Goal: Task Accomplishment & Management: Manage account settings

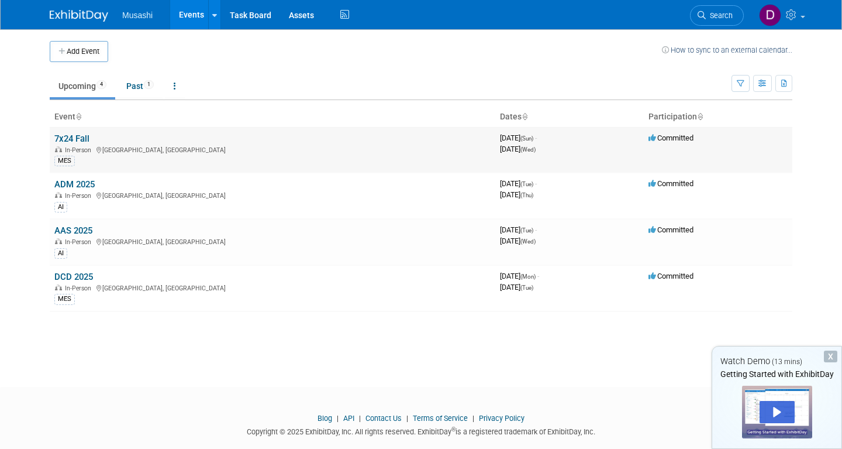
click at [203, 143] on td "7x24 Fall In-Person [GEOGRAPHIC_DATA], [GEOGRAPHIC_DATA] MES" at bounding box center [273, 150] width 446 height 46
click at [73, 135] on link "7x24 Fall" at bounding box center [71, 138] width 35 height 11
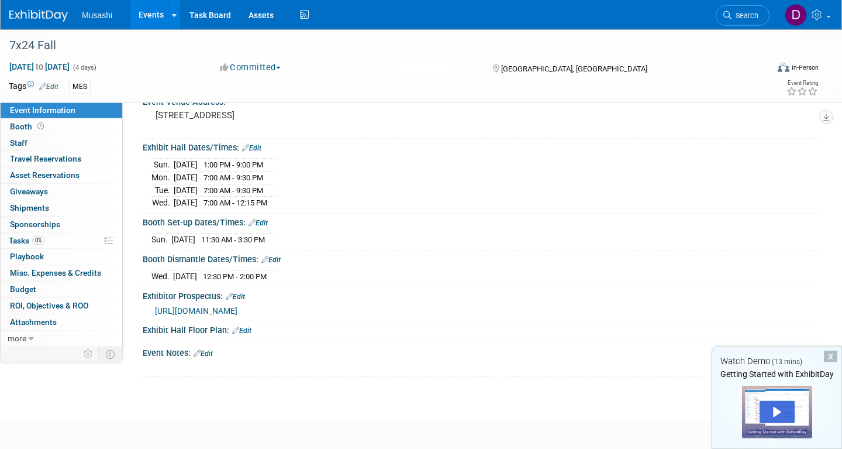
scroll to position [84, 0]
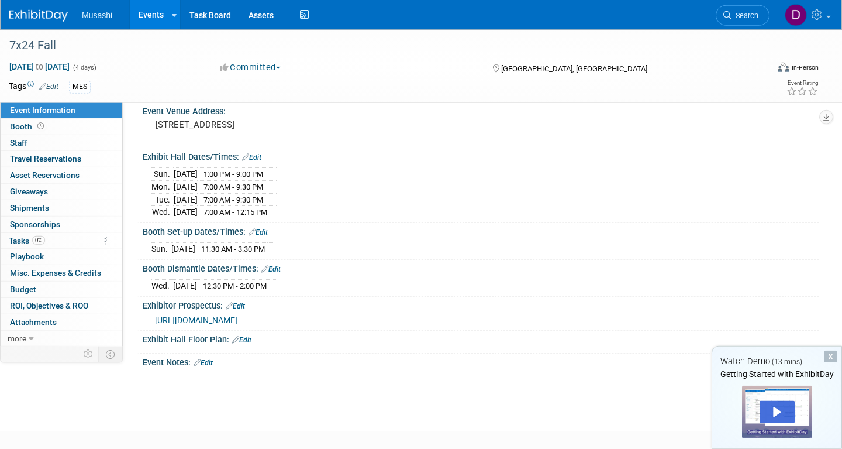
click at [211, 359] on link "Edit" at bounding box center [203, 363] width 19 height 8
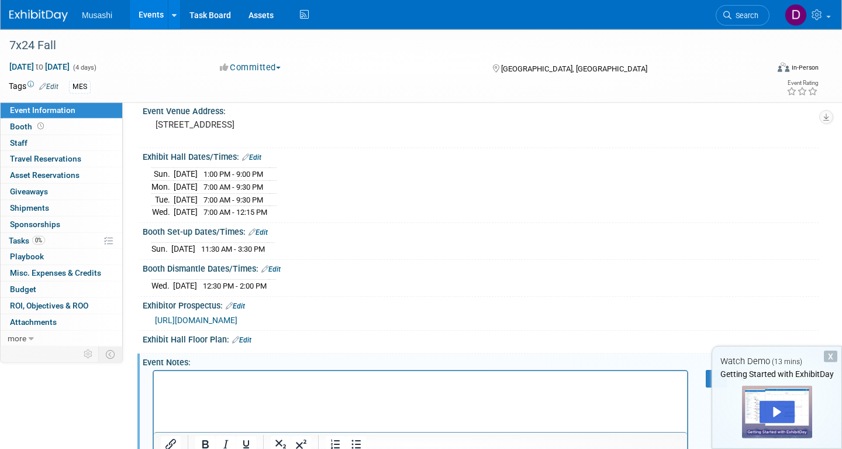
scroll to position [0, 0]
click at [193, 387] on p "Rich Text Area. Press ALT-0 for help." at bounding box center [421, 382] width 520 height 12
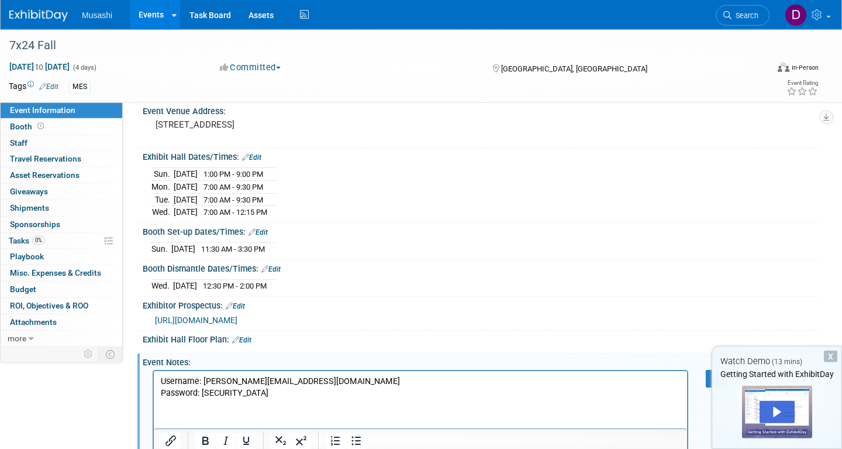
scroll to position [159, 0]
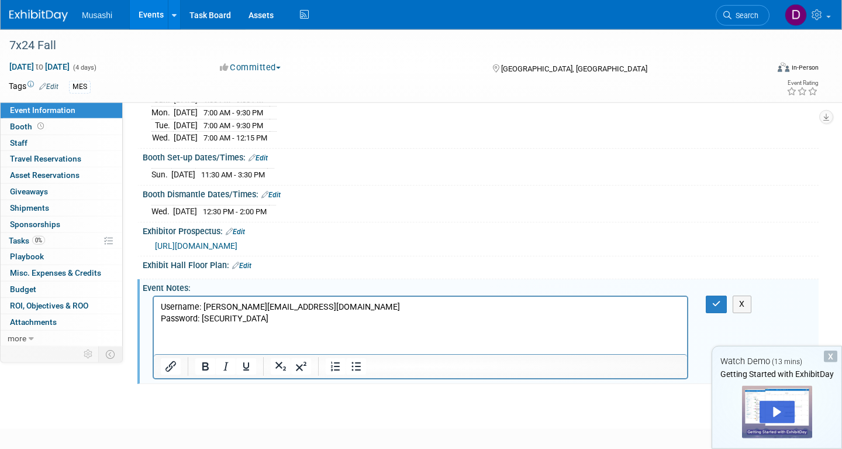
click at [162, 304] on p "Username: danny.agar@musashina.com" at bounding box center [421, 307] width 520 height 12
click at [159, 321] on html "7x24 Username: danny.agar@musashina.com Password: Musashi1$" at bounding box center [421, 311] width 534 height 28
click at [719, 301] on icon "button" at bounding box center [717, 304] width 9 height 8
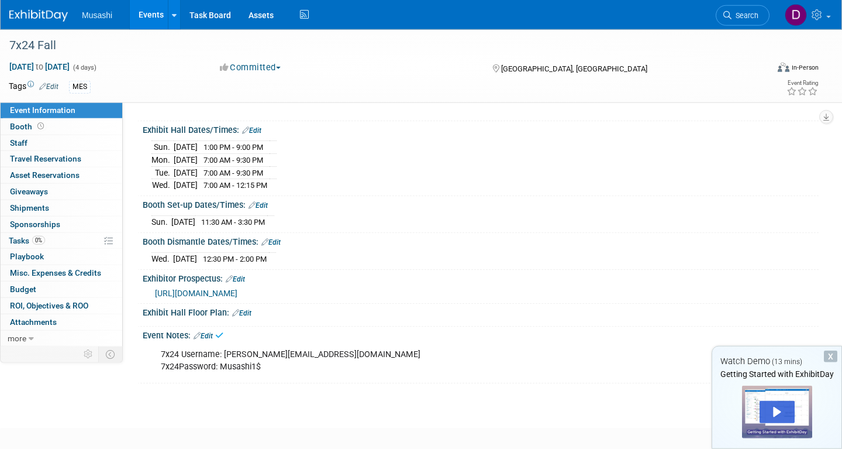
scroll to position [112, 0]
click at [211, 331] on link "Edit" at bounding box center [203, 335] width 19 height 8
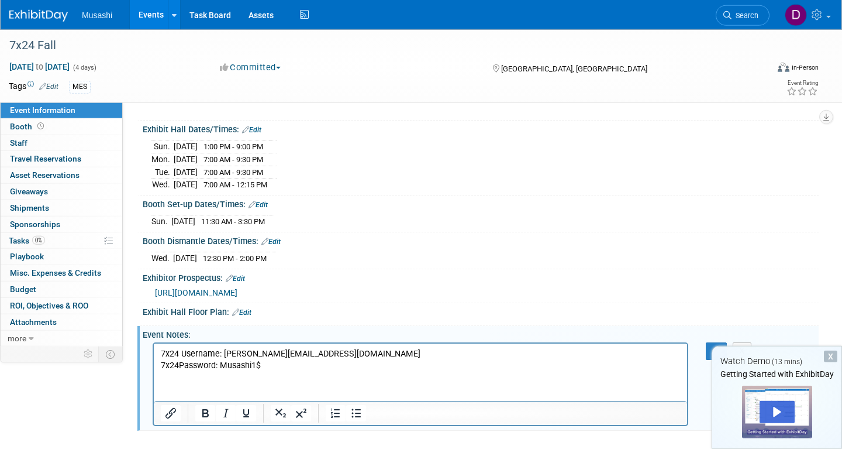
scroll to position [0, 0]
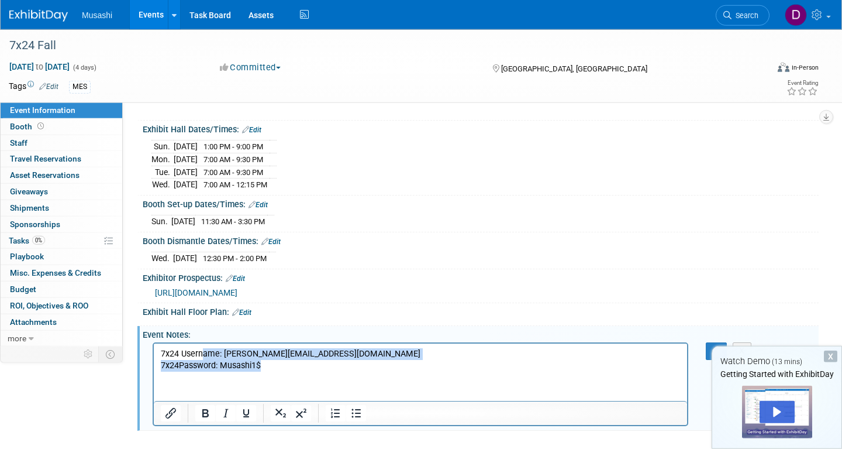
drag, startPoint x: 376, startPoint y: 377, endPoint x: 202, endPoint y: 353, distance: 176.0
click at [202, 353] on html "7x24 Username: danny.agar@musashina.com 7x24Password: Musashi1$" at bounding box center [421, 357] width 534 height 28
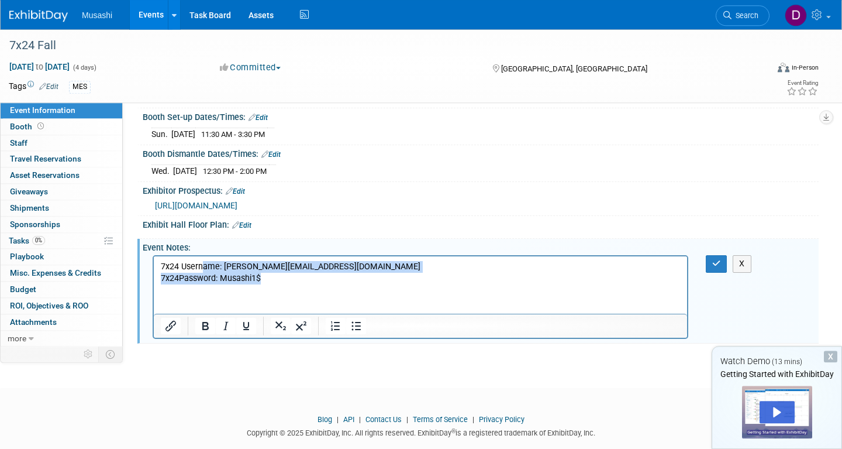
scroll to position [198, 0]
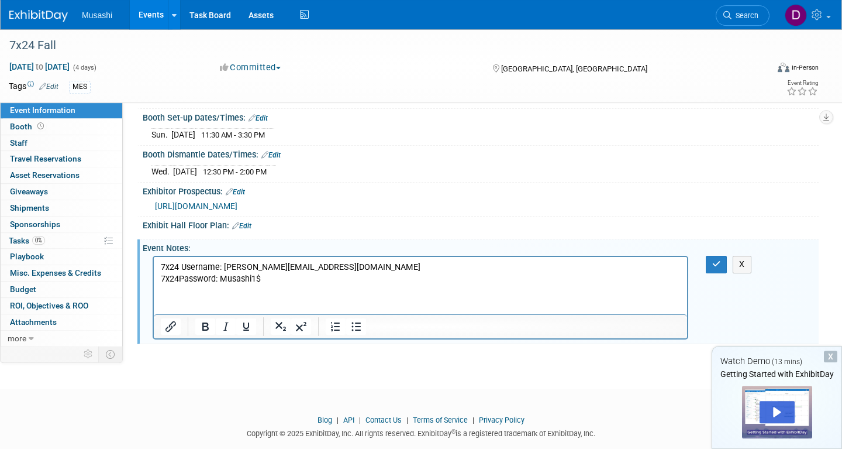
click at [460, 285] on html "7x24 Username: danny.agar@musashina.com 7x24Password: Musashi1$" at bounding box center [421, 271] width 534 height 28
click at [162, 263] on p "7x24 Username: danny.agar@musashina.com 7x24Password: Musashi1$" at bounding box center [421, 273] width 520 height 23
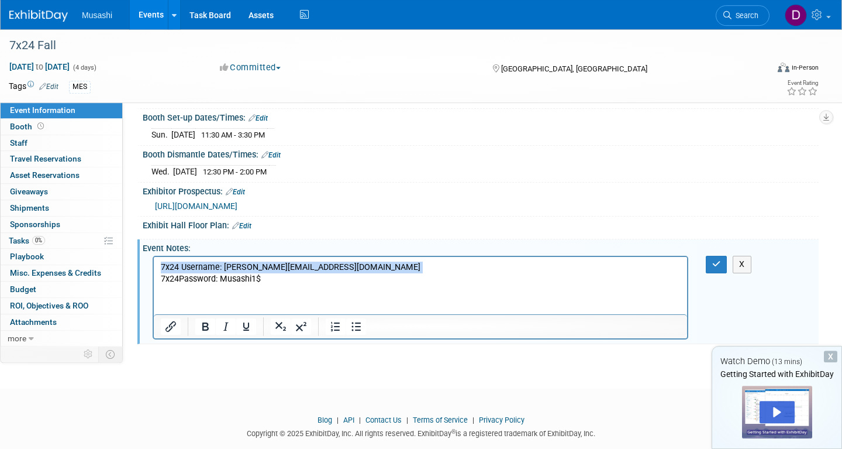
drag, startPoint x: 162, startPoint y: 263, endPoint x: 349, endPoint y: 281, distance: 187.5
click at [349, 281] on p "7x24 Username: danny.agar@musashina.com 7x24Password: Musashi1$" at bounding box center [421, 273] width 520 height 23
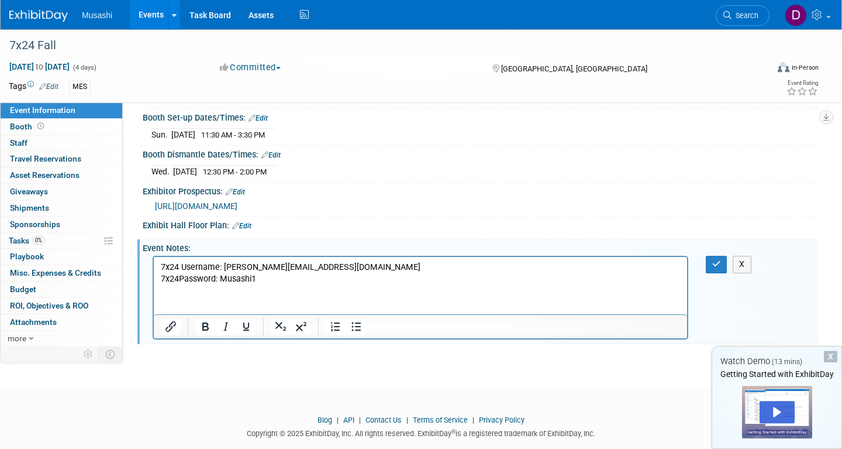
click at [473, 285] on html "7x24 Username: danny.agar@musashina.com 7x24Password: Musashi1" at bounding box center [421, 271] width 534 height 28
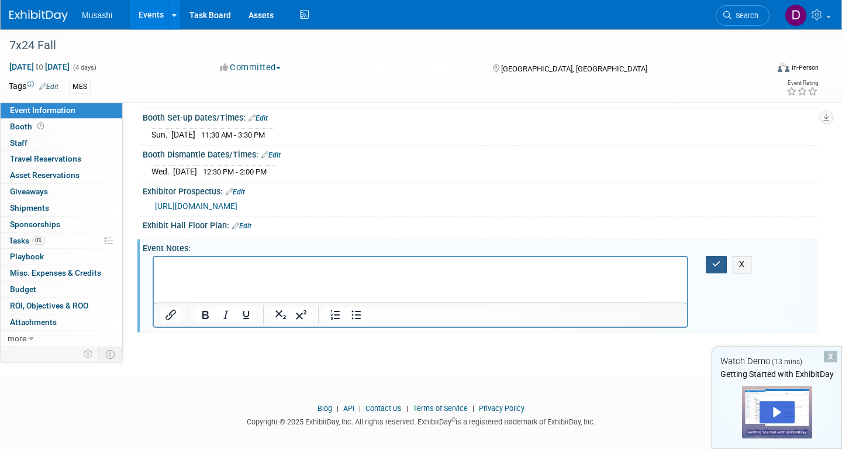
click at [715, 260] on icon "button" at bounding box center [717, 264] width 9 height 8
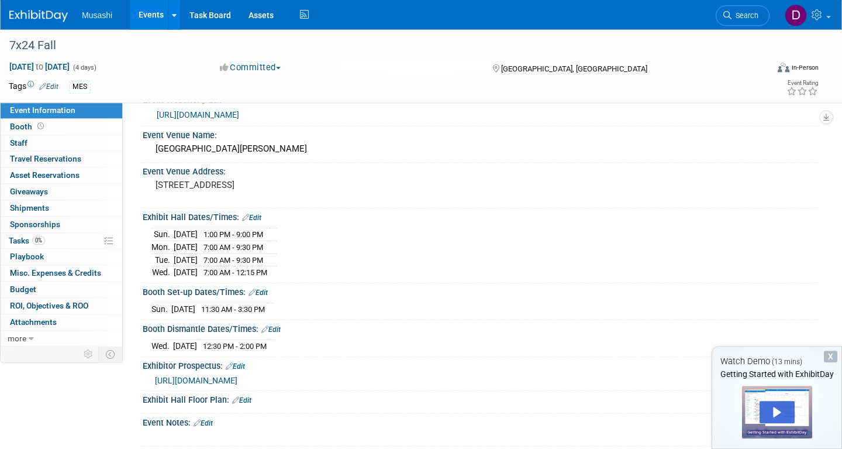
scroll to position [0, 0]
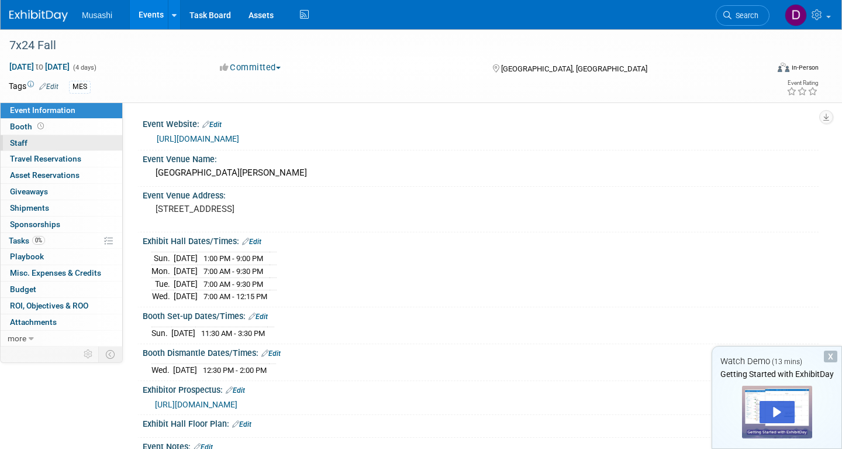
click at [84, 143] on link "0 Staff 0" at bounding box center [62, 143] width 122 height 16
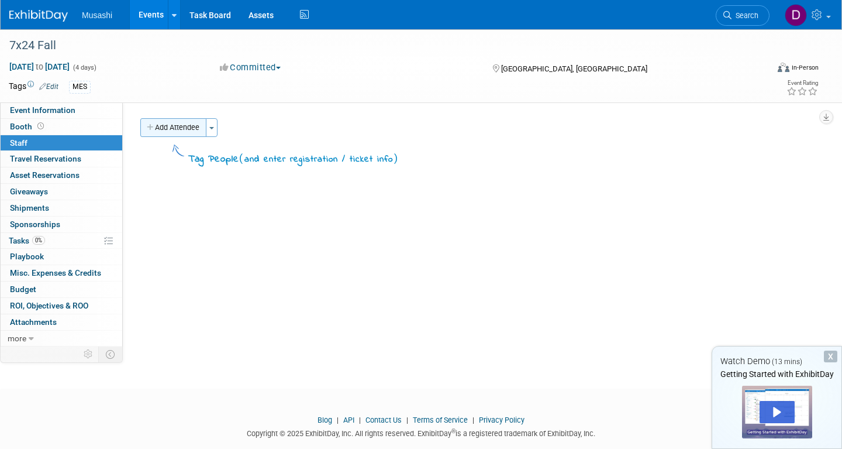
click at [176, 127] on button "Add Attendee" at bounding box center [173, 127] width 66 height 19
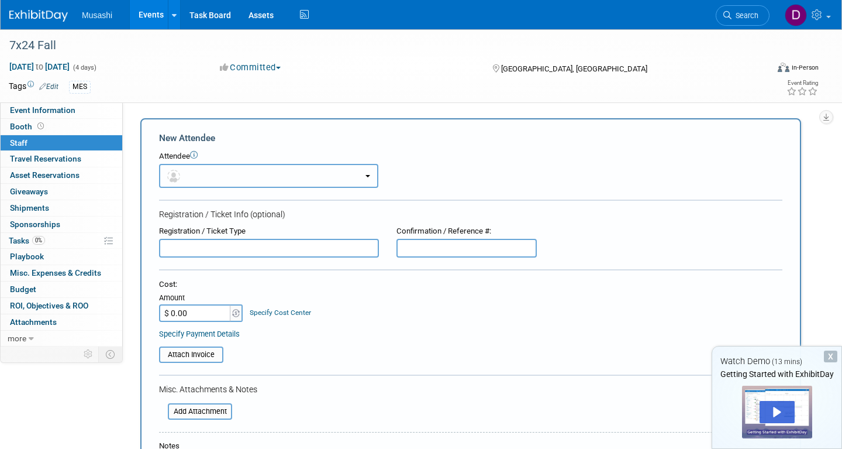
click at [204, 177] on button "button" at bounding box center [268, 176] width 219 height 24
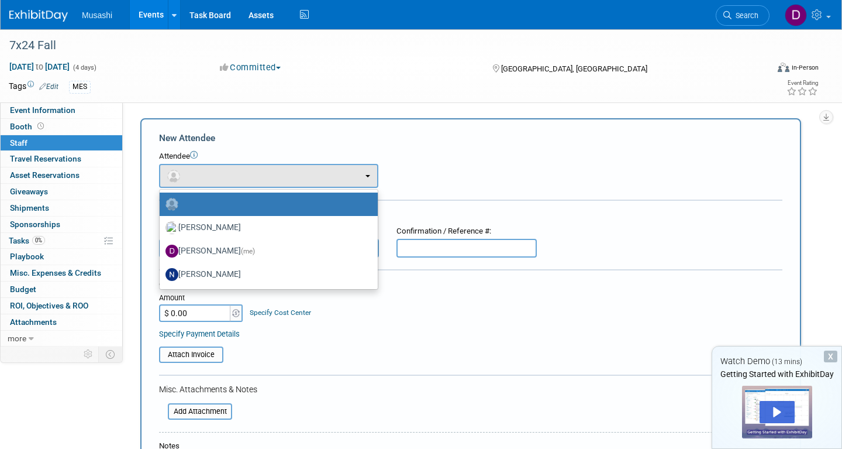
click at [259, 151] on div "Attendee" at bounding box center [471, 156] width 624 height 11
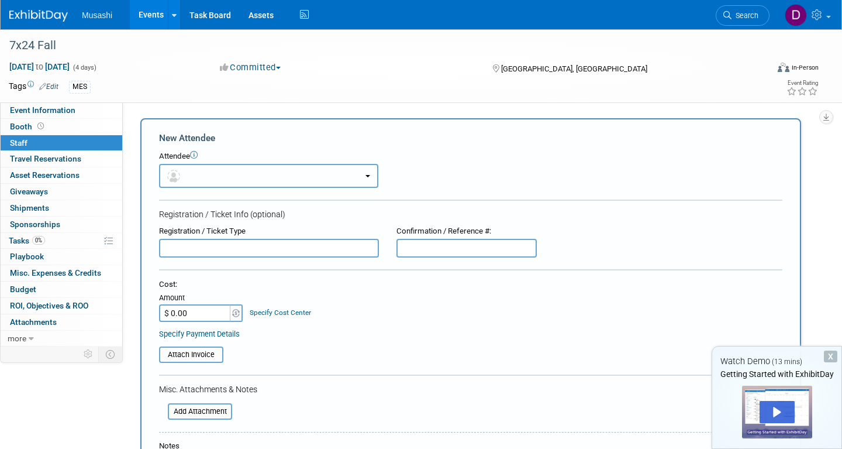
click at [247, 171] on button "button" at bounding box center [268, 176] width 219 height 24
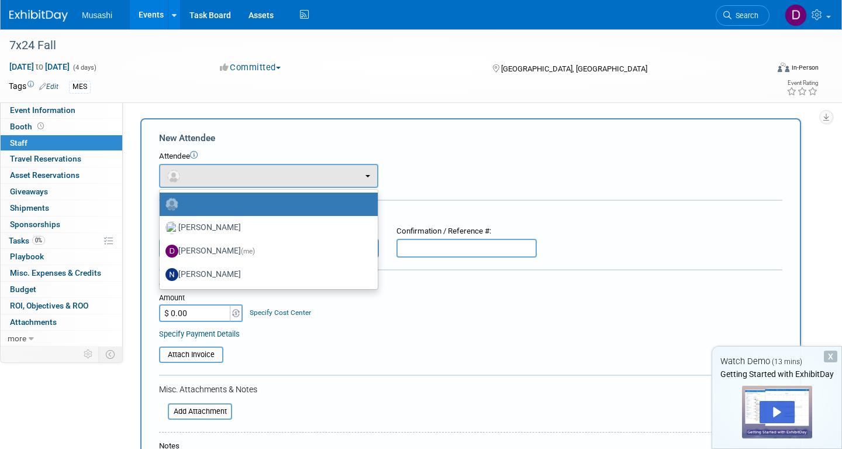
click at [232, 211] on label at bounding box center [266, 204] width 201 height 19
click at [161, 207] on input "radio" at bounding box center [158, 203] width 8 height 8
click at [243, 175] on button "button" at bounding box center [268, 176] width 219 height 24
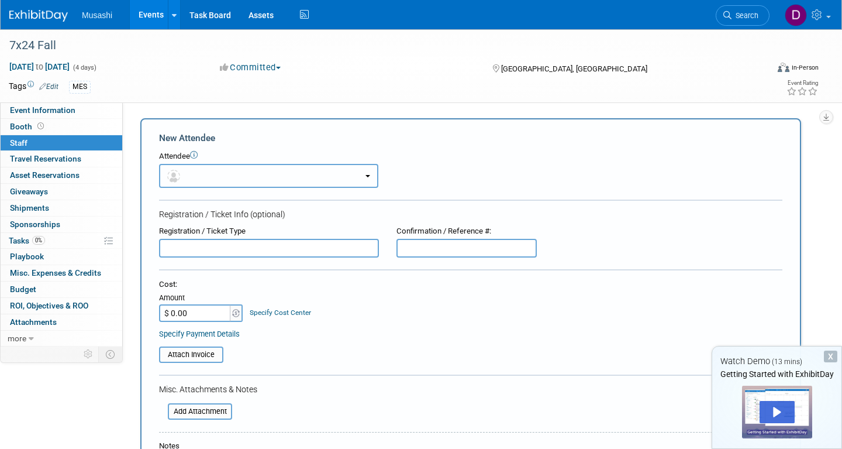
click at [243, 175] on button "button" at bounding box center [268, 176] width 219 height 24
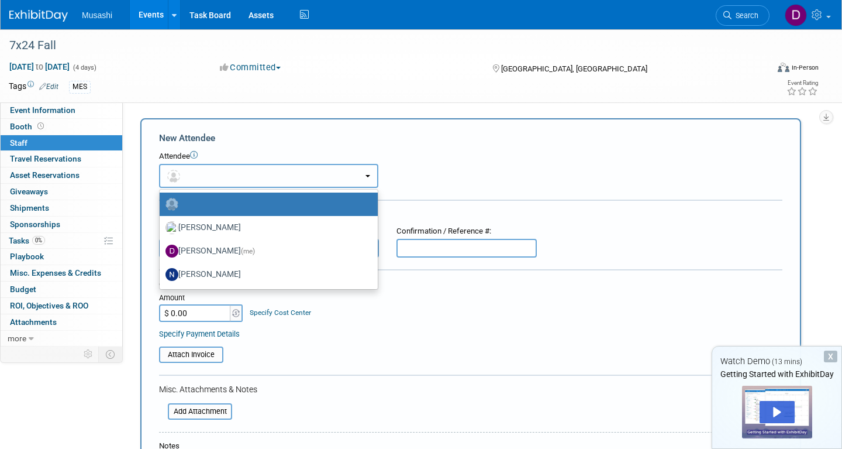
click at [243, 174] on button "button" at bounding box center [268, 176] width 219 height 24
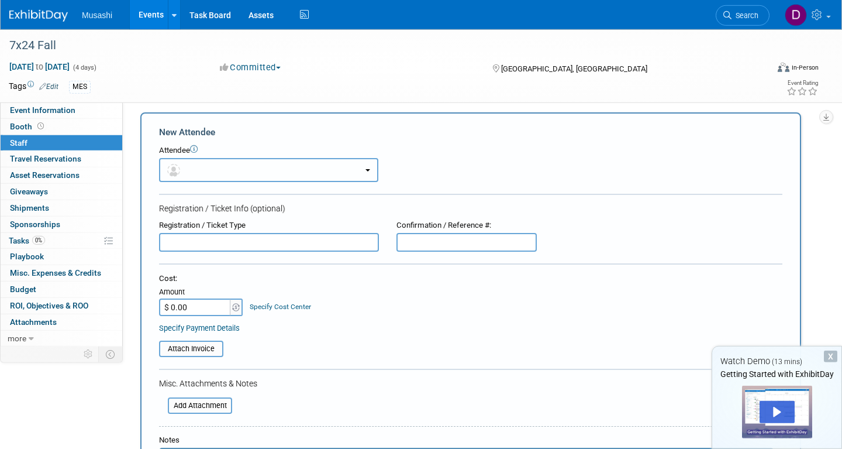
scroll to position [6, 0]
click at [246, 175] on button "button" at bounding box center [268, 169] width 219 height 24
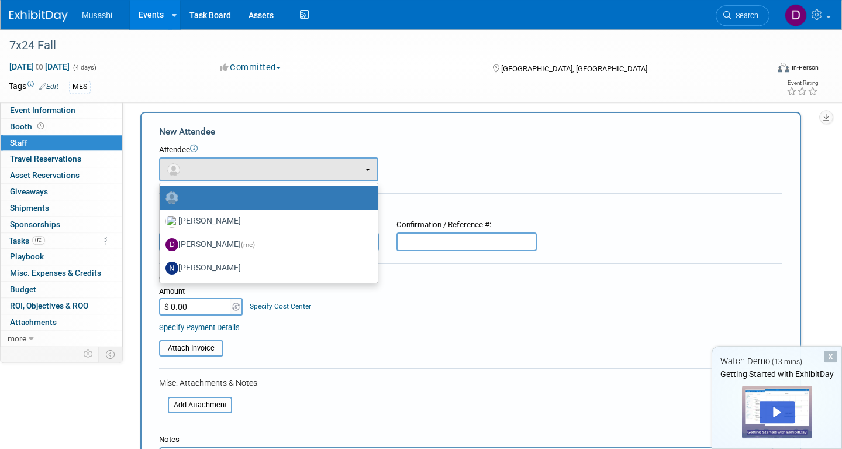
click at [196, 150] on icon at bounding box center [194, 149] width 8 height 8
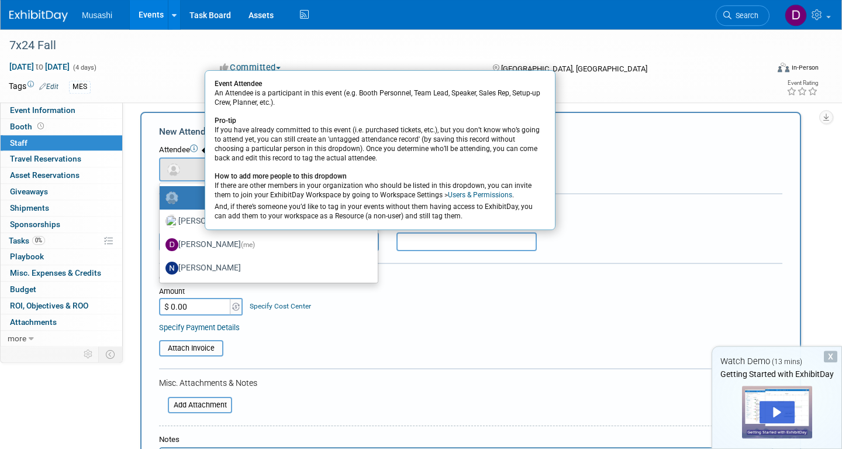
click at [196, 150] on icon at bounding box center [194, 149] width 8 height 8
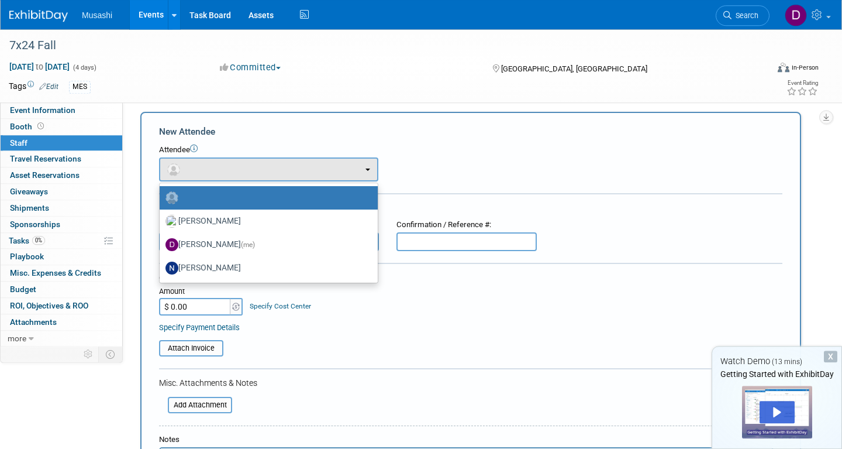
click at [219, 196] on label at bounding box center [266, 197] width 201 height 19
click at [161, 196] on input "radio" at bounding box center [158, 196] width 8 height 8
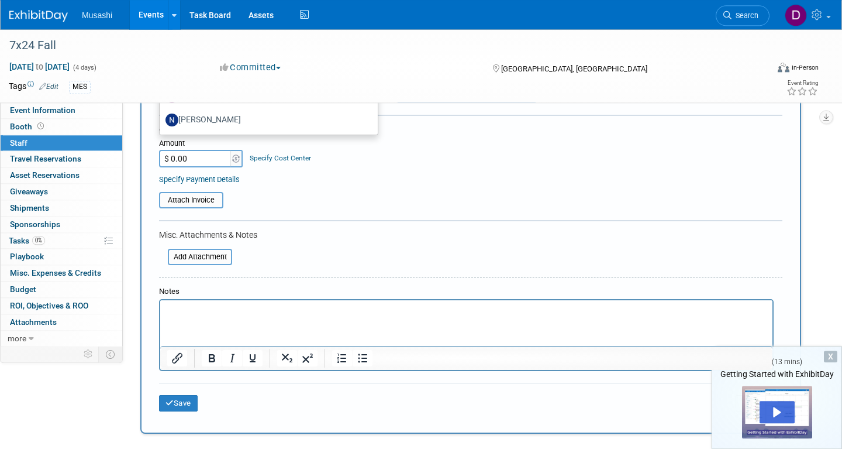
scroll to position [153, 0]
click at [497, 223] on div at bounding box center [471, 222] width 624 height 3
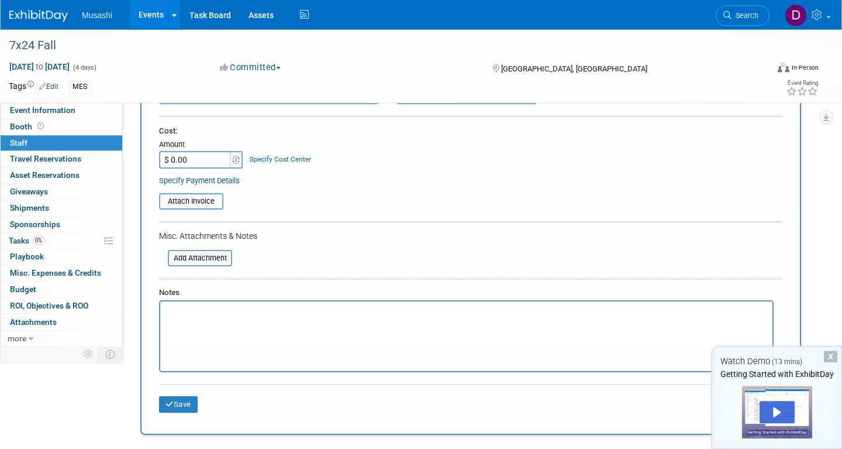
scroll to position [0, 0]
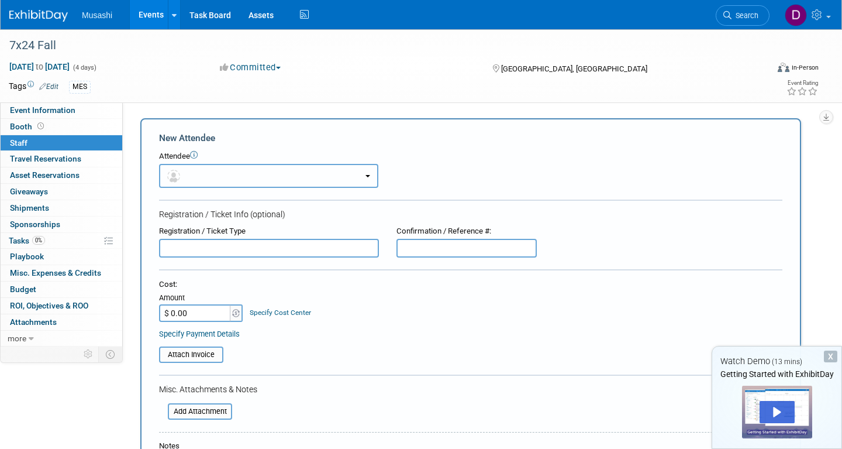
click at [273, 178] on button "button" at bounding box center [268, 176] width 219 height 24
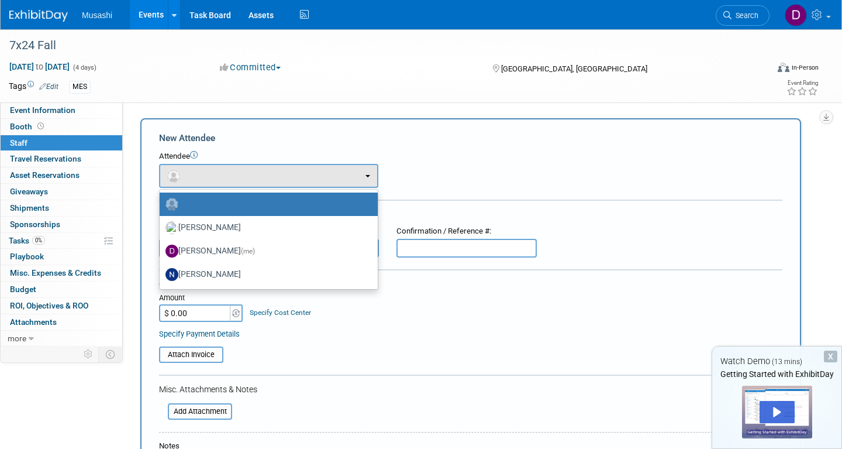
click at [269, 190] on ul "Chris Morley Daniel Agar (me) Nicholas Meng" at bounding box center [268, 239] width 219 height 101
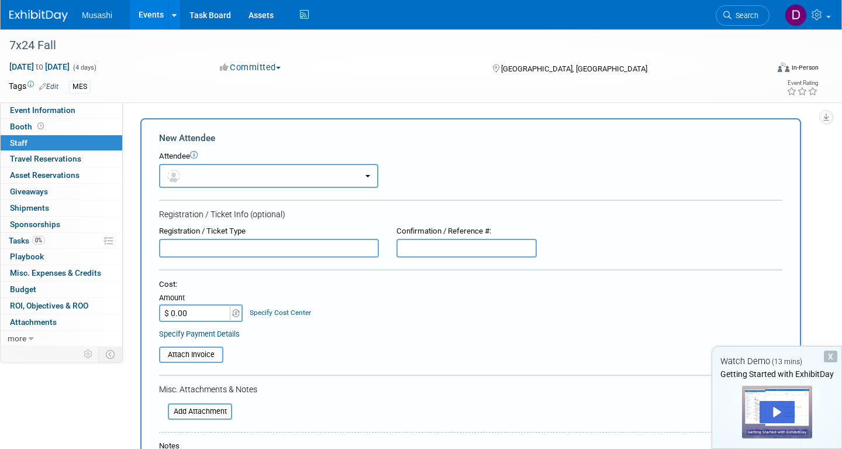
click at [270, 170] on button "button" at bounding box center [268, 176] width 219 height 24
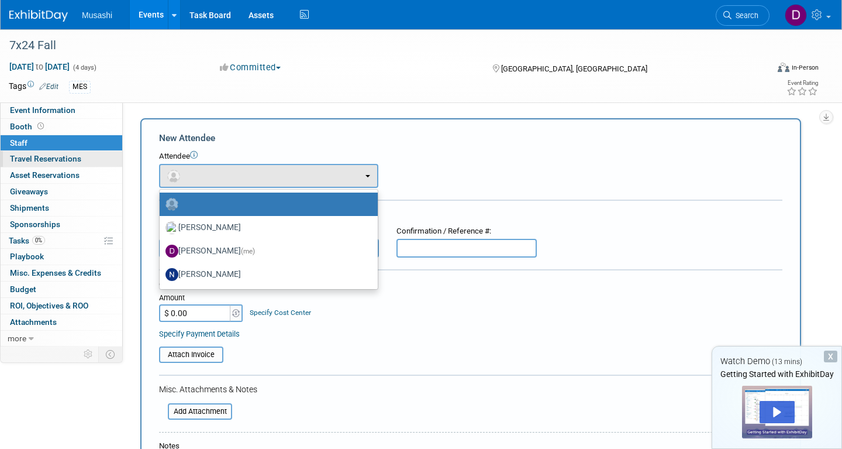
click at [81, 160] on link "0 Travel Reservations 0" at bounding box center [62, 159] width 122 height 16
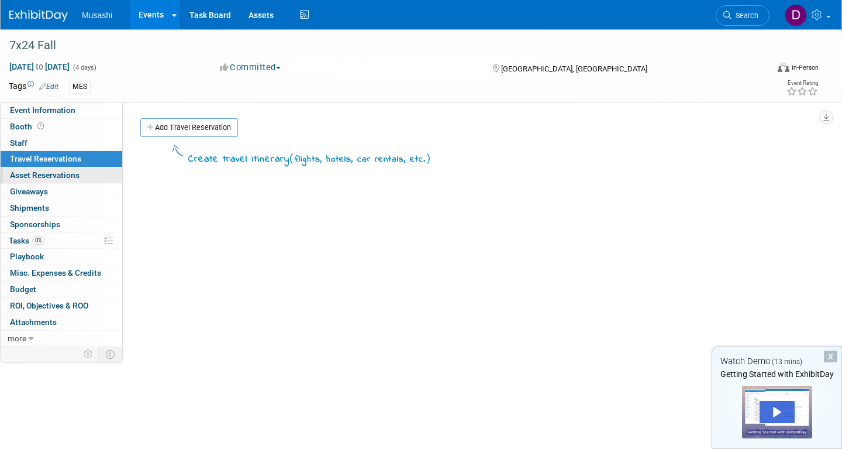
click at [80, 171] on link "0 Asset Reservations 0" at bounding box center [62, 175] width 122 height 16
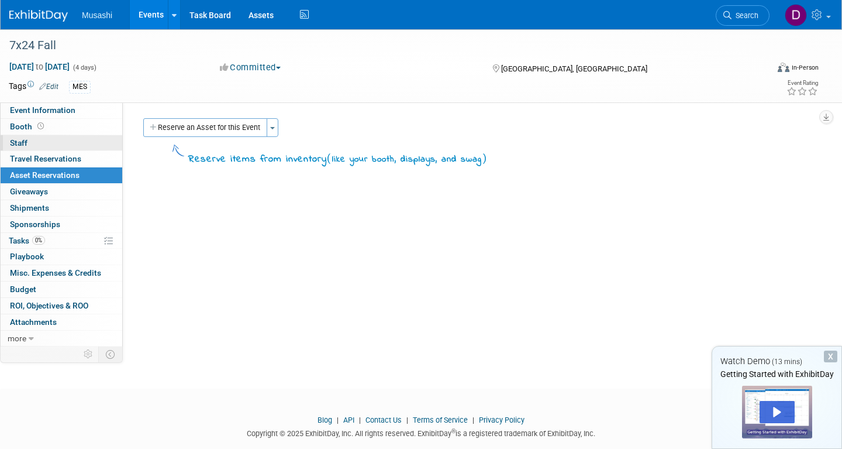
click at [61, 146] on link "0 Staff 0" at bounding box center [62, 143] width 122 height 16
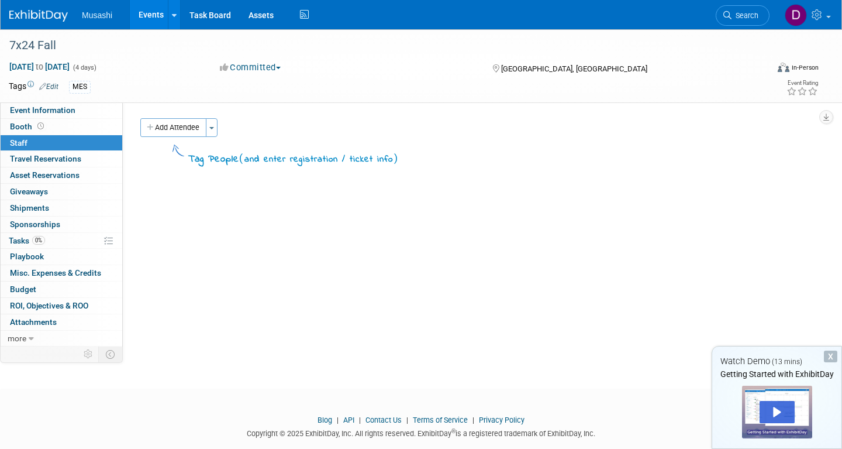
click at [221, 130] on div "Add Attendee Toggle Dropdown Quick -Tag Attendees Apply" at bounding box center [475, 127] width 670 height 19
click at [214, 129] on button "Toggle Dropdown" at bounding box center [212, 127] width 12 height 19
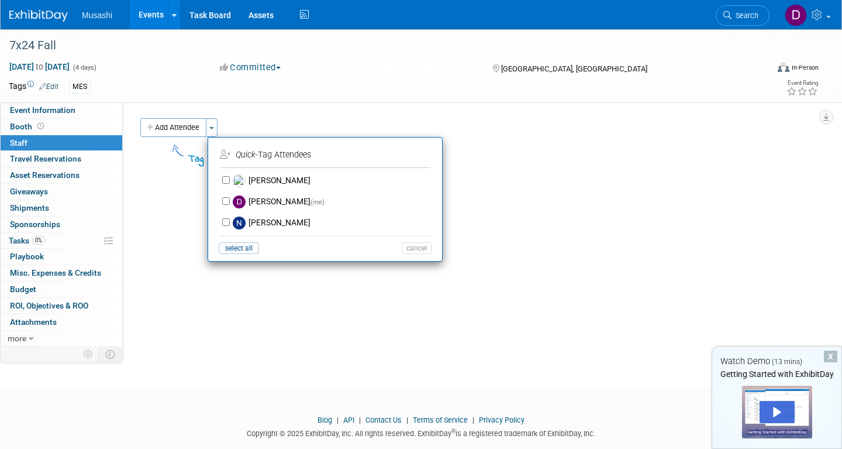
click at [275, 156] on td "Quick -Tag Attendees" at bounding box center [324, 155] width 208 height 19
click at [269, 132] on div "Add Attendee Toggle Dropdown Quick -Tag Attendees Apply" at bounding box center [475, 127] width 670 height 19
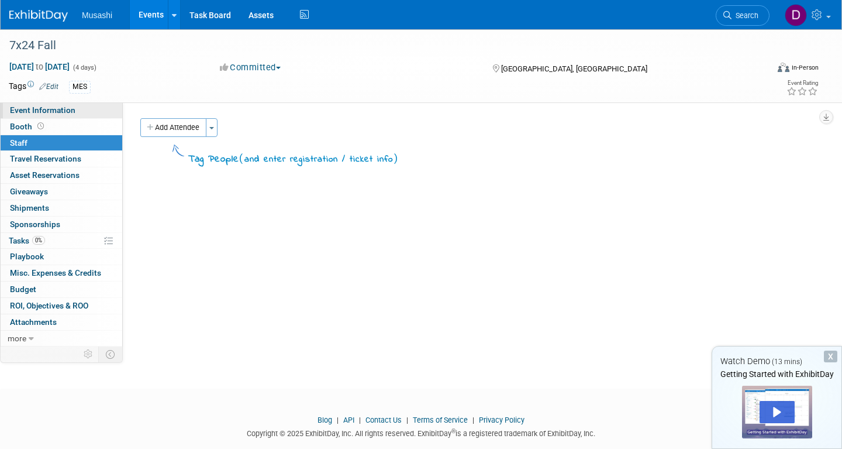
click at [70, 112] on span "Event Information" at bounding box center [43, 109] width 66 height 9
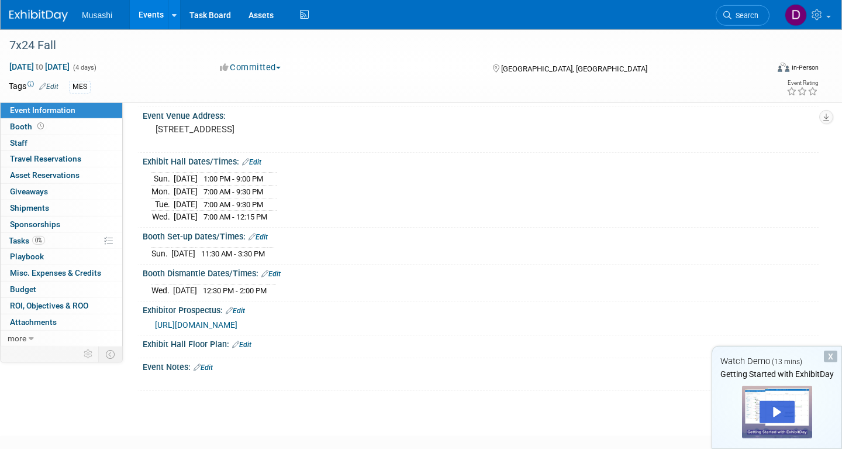
scroll to position [53, 0]
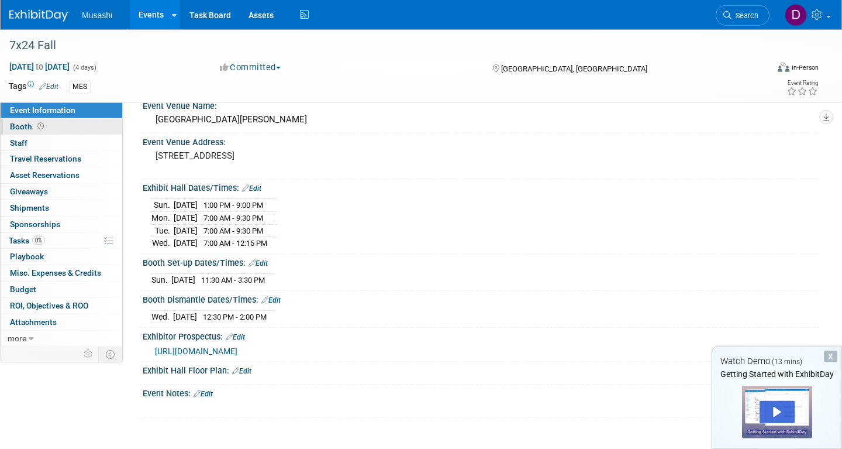
click at [86, 128] on link "Booth" at bounding box center [62, 127] width 122 height 16
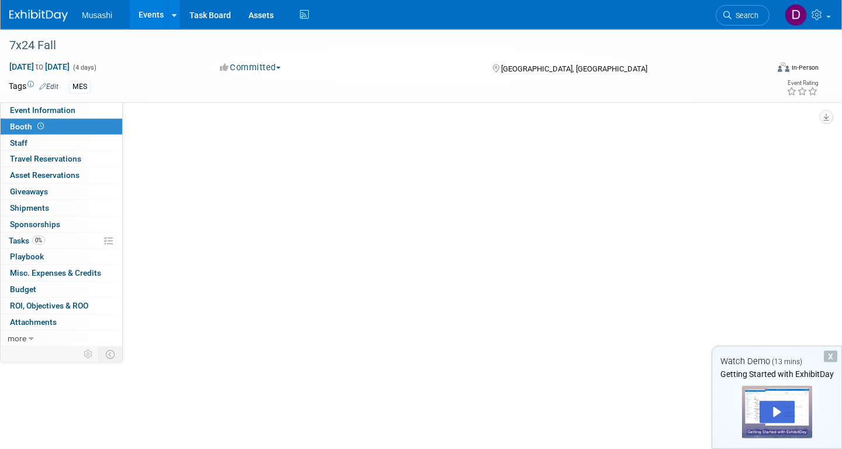
scroll to position [0, 0]
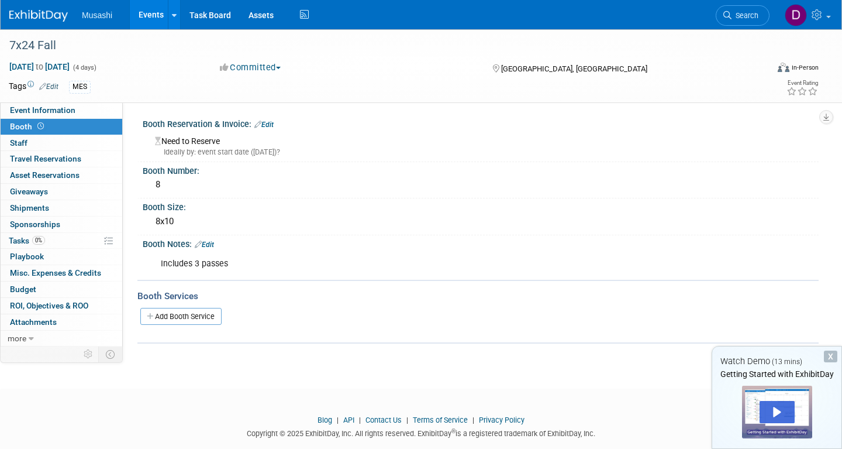
click at [214, 246] on link "Edit" at bounding box center [204, 244] width 19 height 8
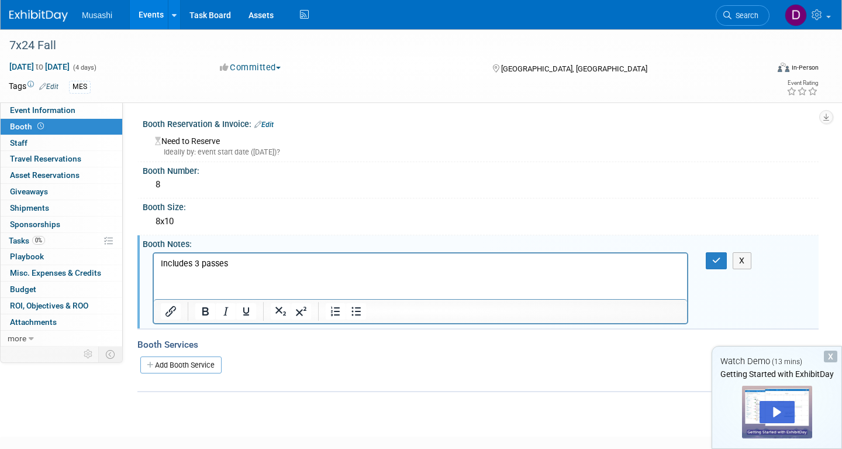
click at [254, 262] on p "Includes 3 passes" at bounding box center [421, 263] width 520 height 12
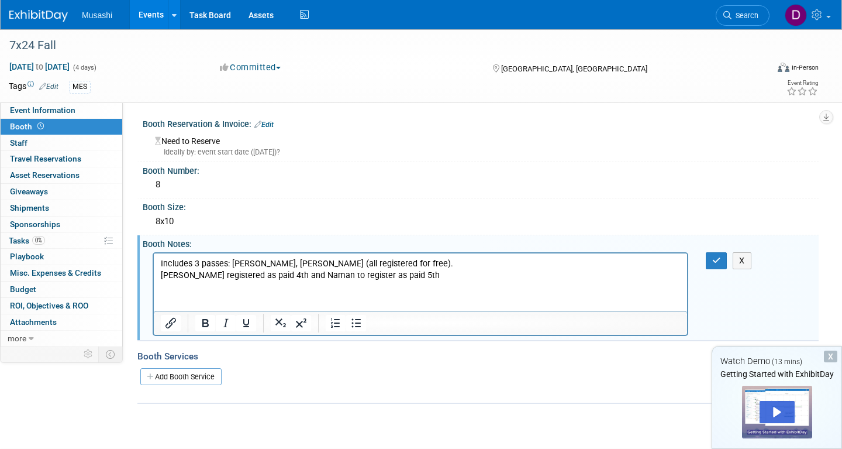
click at [201, 266] on p "Includes 3 passes: Frank, Haru, Oliver (all registered for free)." at bounding box center [421, 263] width 520 height 12
click at [439, 281] on html "Includes 3 free passes: Frank, Haru, Oliver (all registered for free). Alan reg…" at bounding box center [421, 267] width 534 height 28
click at [398, 267] on p "Includes 3 free passes: Frank, Haru, Oliver (all registered for free)." at bounding box center [421, 263] width 520 height 12
click at [410, 278] on p "Alan registered as paid 4th and Naman to register as paid 5th" at bounding box center [421, 275] width 520 height 12
click at [180, 274] on p "Alan registered as paid 4th and Naman to register as paid 5th" at bounding box center [421, 275] width 520 height 12
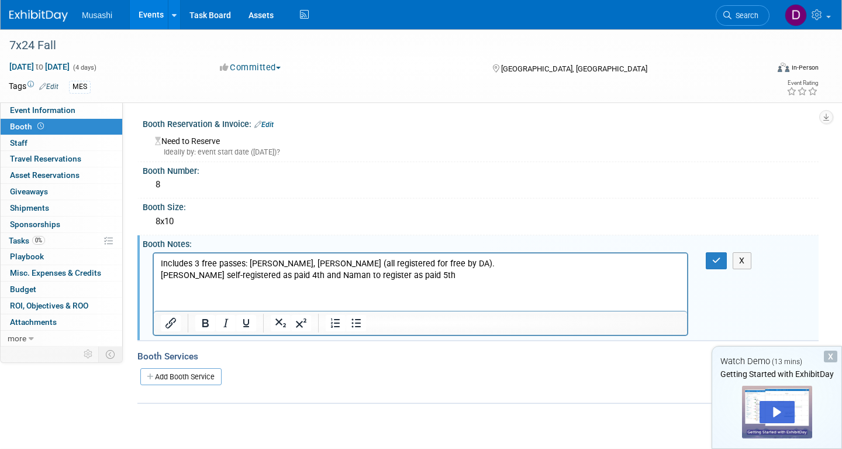
click at [438, 268] on p "Includes 3 free passes: Frank, Haru, Oliver (all registered for free by DA)." at bounding box center [421, 263] width 520 height 12
click at [434, 272] on p "Alan self-registered as paid 4th and Naman to register as paid 5th" at bounding box center [421, 275] width 520 height 12
click at [720, 263] on icon "button" at bounding box center [717, 260] width 9 height 8
